Goal: Go to known website: Access a specific website the user already knows

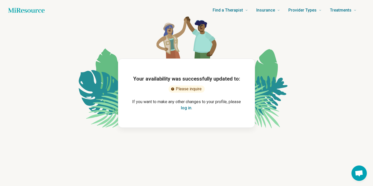
click at [186, 110] on button "log in" at bounding box center [186, 108] width 11 height 6
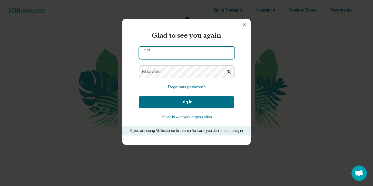
click at [176, 59] on input "Email" at bounding box center [187, 53] width 96 height 12
type input "**********"
click at [139, 96] on button "Log In" at bounding box center [187, 102] width 96 height 12
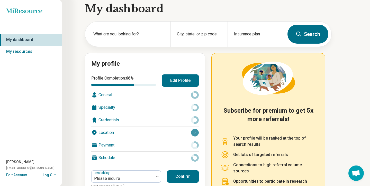
scroll to position [37, 0]
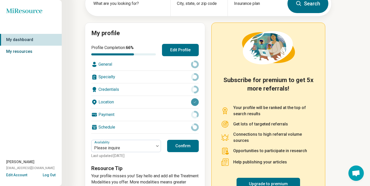
click at [19, 53] on link "My resources" at bounding box center [31, 52] width 62 height 12
